Goal: Task Accomplishment & Management: Use online tool/utility

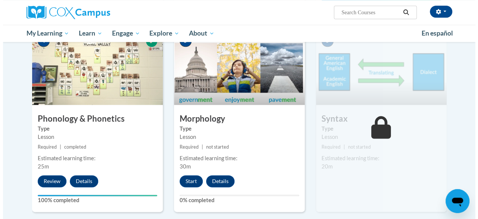
scroll to position [404, 0]
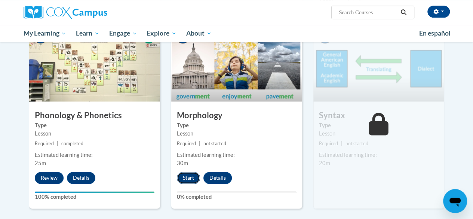
click at [185, 177] on button "Start" at bounding box center [188, 177] width 23 height 12
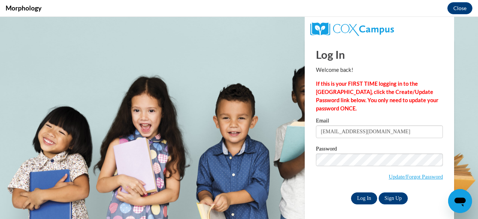
scroll to position [0, 0]
click at [352, 202] on input "Log In" at bounding box center [364, 198] width 26 height 12
